Goal: Transaction & Acquisition: Obtain resource

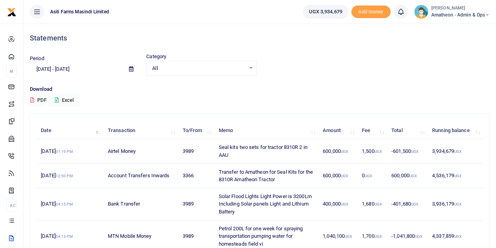
click at [131, 67] on icon at bounding box center [131, 68] width 4 height 5
click at [130, 69] on icon at bounding box center [131, 68] width 4 height 5
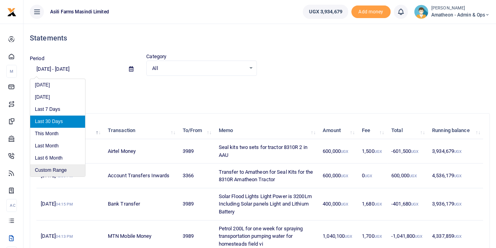
click at [51, 170] on li "Custom Range" at bounding box center [57, 170] width 55 height 12
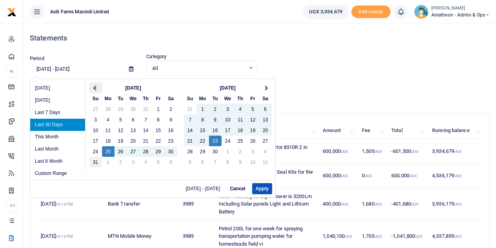
click at [93, 87] on span at bounding box center [95, 88] width 4 height 4
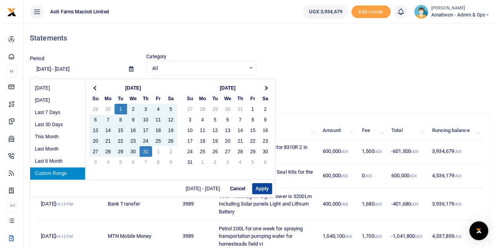
click at [261, 188] on button "Apply" at bounding box center [262, 188] width 20 height 11
type input "07/01/2025 - 07/31/2025"
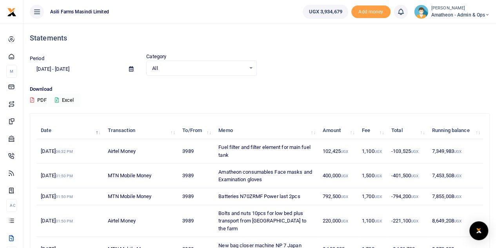
click at [69, 102] on button "Excel" at bounding box center [64, 99] width 32 height 13
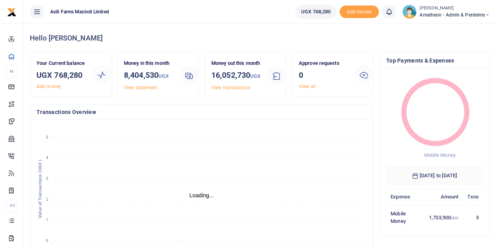
scroll to position [6, 6]
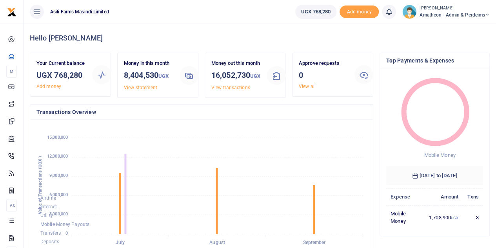
click at [38, 12] on icon at bounding box center [37, 11] width 8 height 9
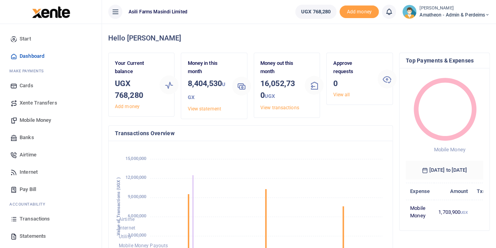
click at [117, 10] on icon at bounding box center [115, 11] width 8 height 9
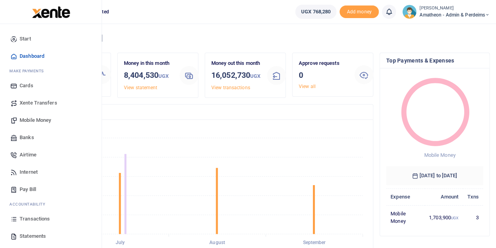
click at [26, 235] on span "Statements" at bounding box center [33, 236] width 26 height 8
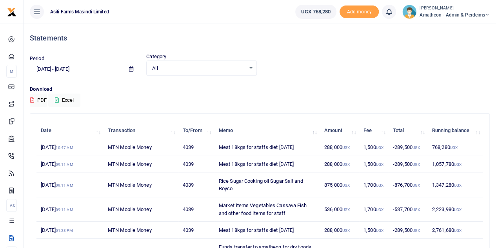
click at [130, 69] on icon at bounding box center [131, 68] width 4 height 5
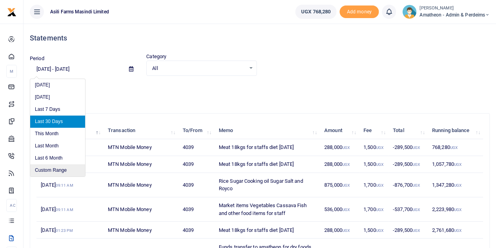
click at [53, 168] on li "Custom Range" at bounding box center [57, 170] width 55 height 12
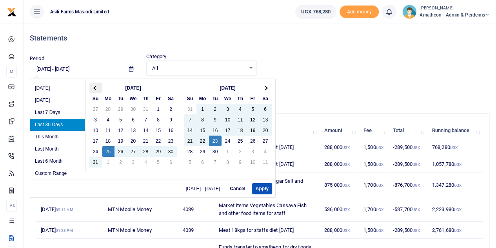
click at [95, 88] on span at bounding box center [95, 88] width 4 height 4
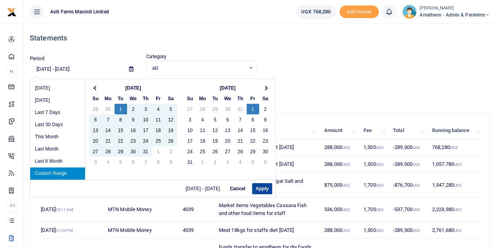
click at [266, 186] on button "Apply" at bounding box center [262, 188] width 20 height 11
type input "[DATE] - [DATE]"
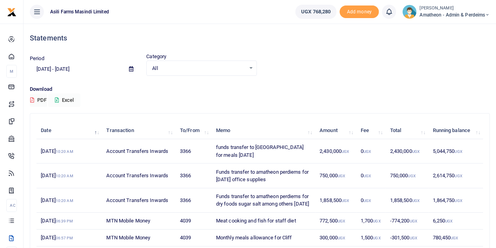
click at [66, 102] on button "Excel" at bounding box center [64, 99] width 32 height 13
